Goal: Transaction & Acquisition: Purchase product/service

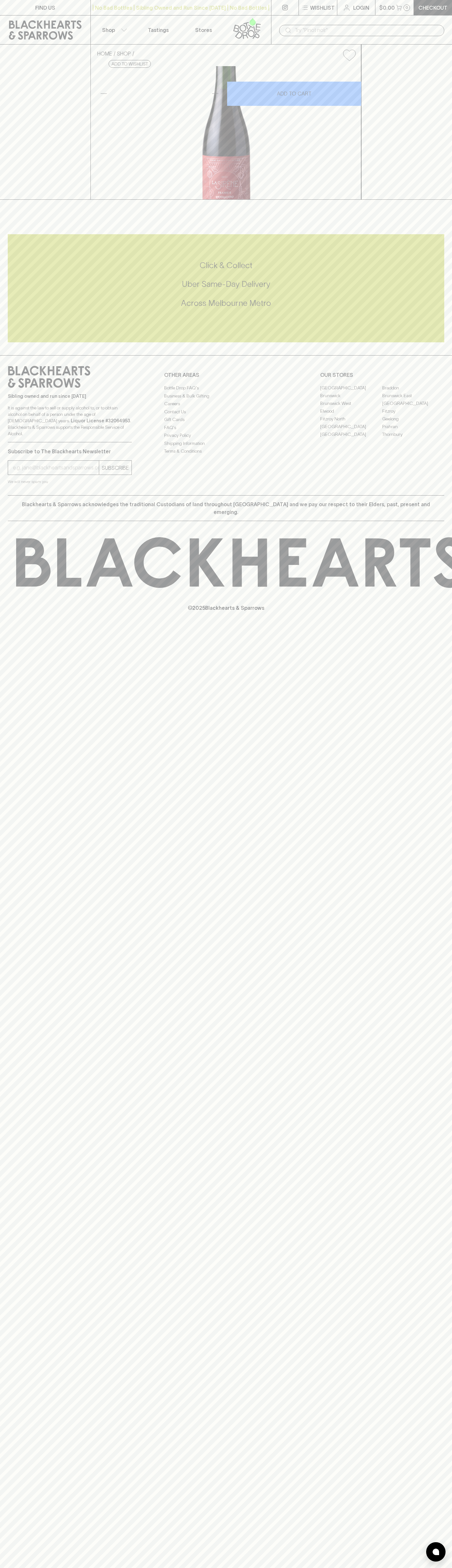
click at [406, 20] on div "​" at bounding box center [361, 30] width 181 height 29
click at [433, 342] on div "Click & Collect Uber Same-Day Delivery Across Melbourne Metro" at bounding box center [226, 289] width 436 height 108
click at [392, 1567] on html "FIND US | No Bad Bottles | Sibling Owned and Run Since 2006 | No Bad Bottles | …" at bounding box center [226, 784] width 452 height 1568
click at [24, 1395] on div "FIND US | No Bad Bottles | Sibling Owned and Run Since 2006 | No Bad Bottles | …" at bounding box center [226, 784] width 452 height 1568
